Goal: Task Accomplishment & Management: Use online tool/utility

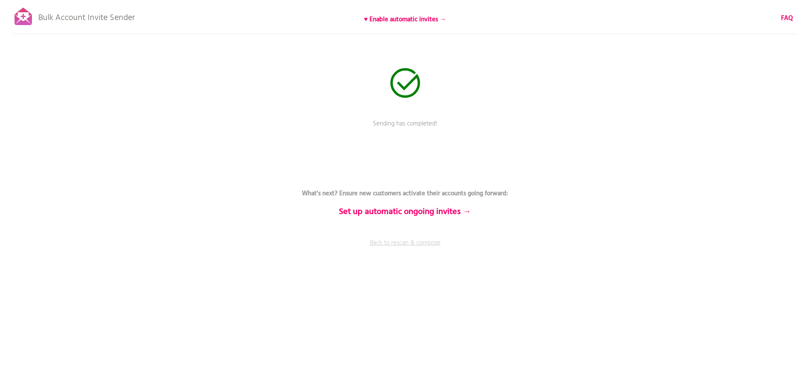
click at [400, 244] on link "Back to rescan & compose" at bounding box center [405, 248] width 255 height 21
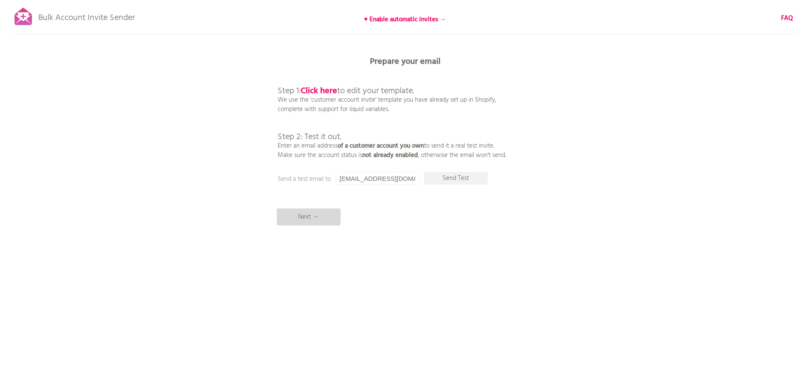
click at [312, 218] on p "Next →" at bounding box center [309, 216] width 64 height 17
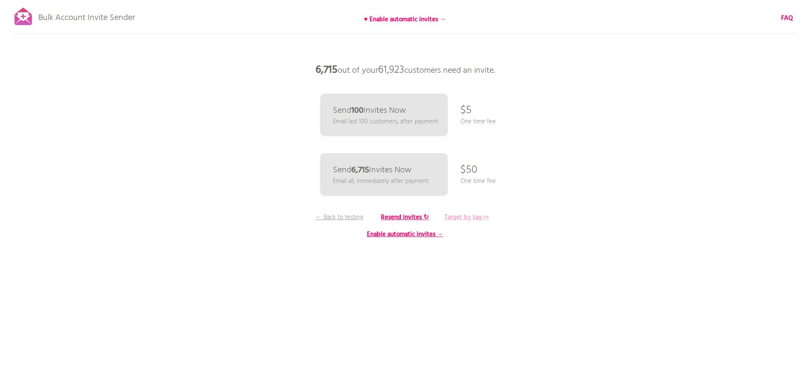
click at [462, 216] on b "Target by tag ↦" at bounding box center [466, 217] width 45 height 10
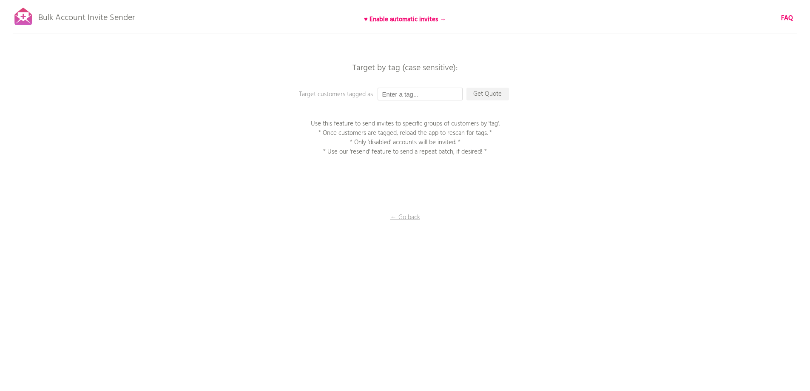
click at [413, 91] on input "text" at bounding box center [419, 94] width 85 height 13
type input "P1EE"
click at [486, 94] on p "Get Quote" at bounding box center [487, 94] width 43 height 13
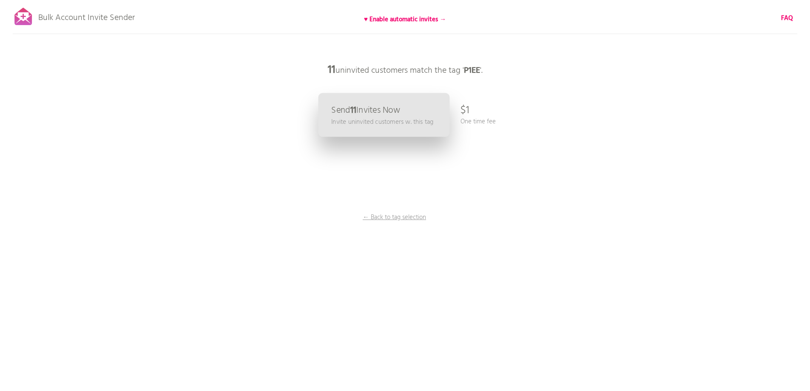
click at [376, 115] on p "Send 11 Invites Now" at bounding box center [365, 110] width 69 height 9
